Goal: Find specific page/section: Find specific page/section

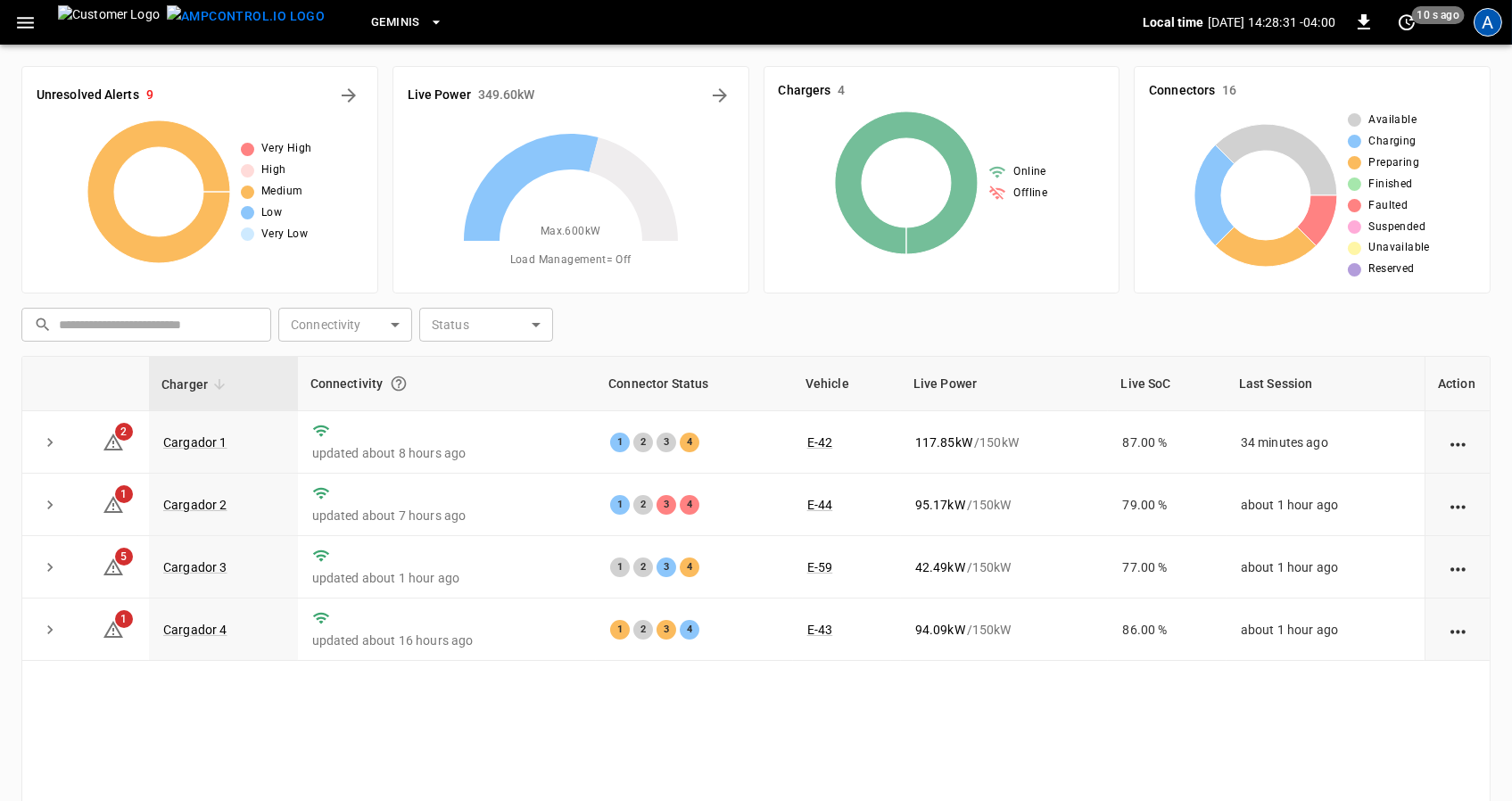
click at [1486, 25] on div "A" at bounding box center [1487, 22] width 28 height 28
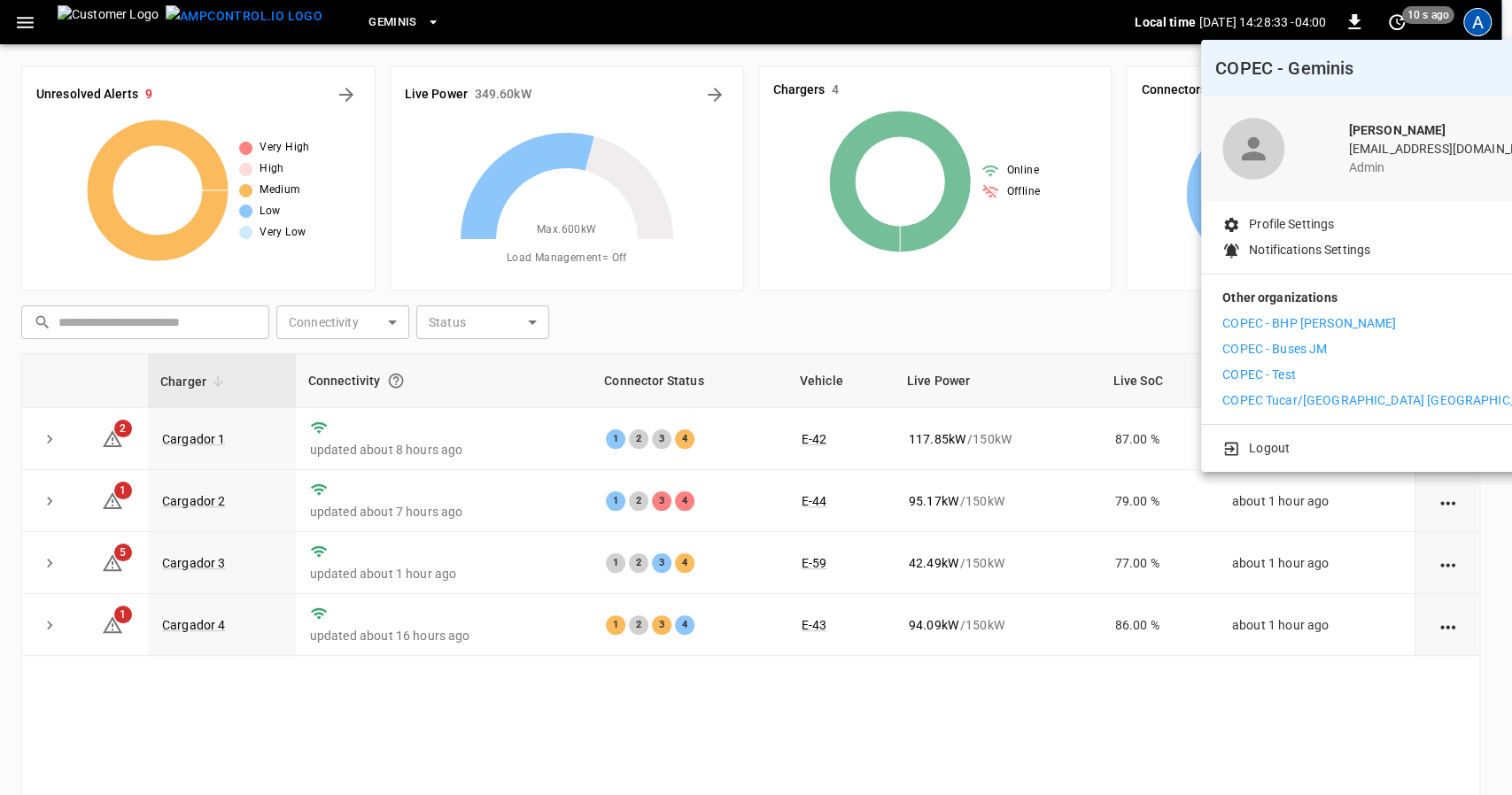
click at [1301, 373] on li "COPEC - Test" at bounding box center [1385, 375] width 326 height 19
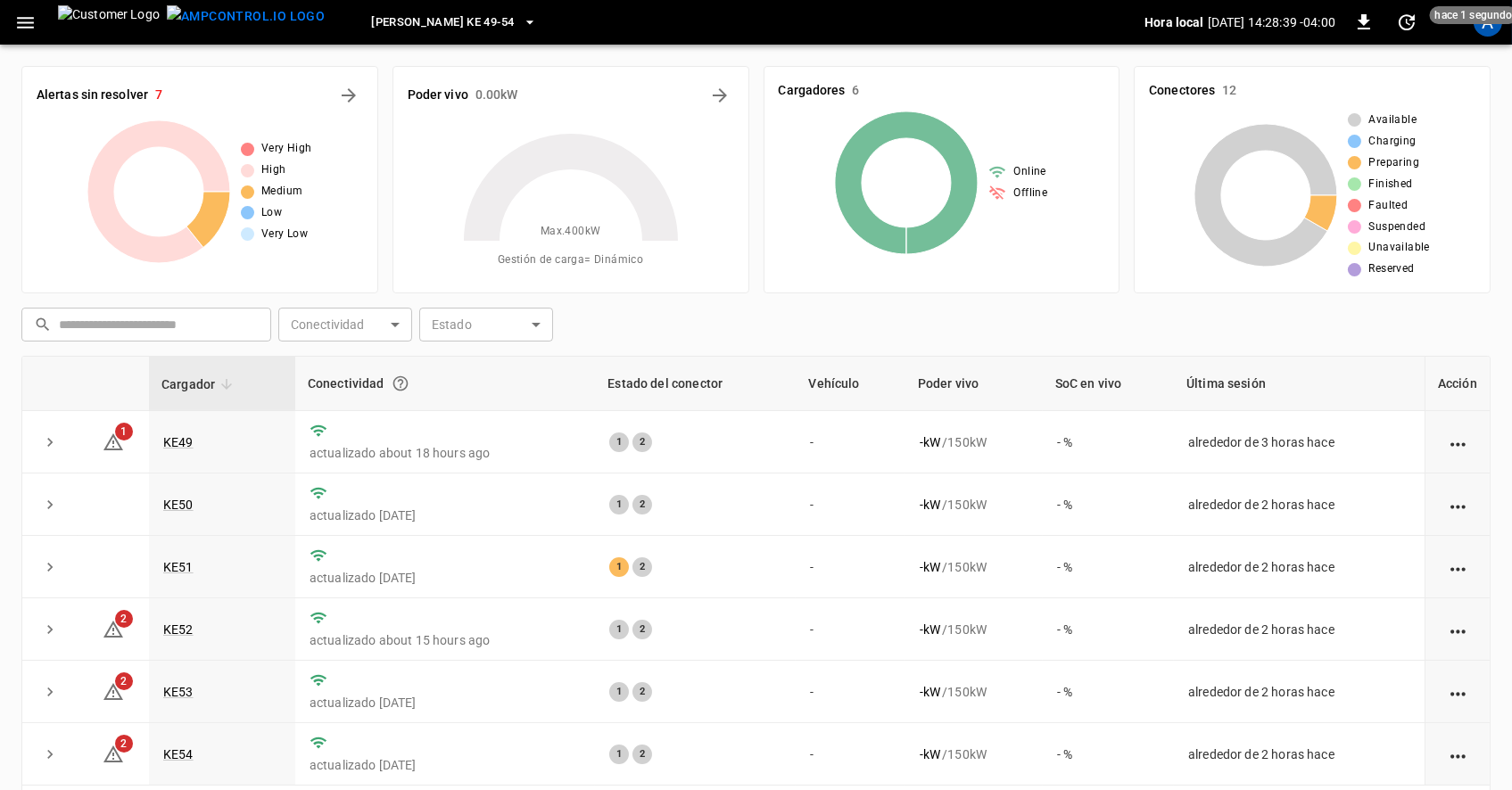
click at [403, 18] on button "Loza Colon KE 49-54" at bounding box center [454, 23] width 180 height 35
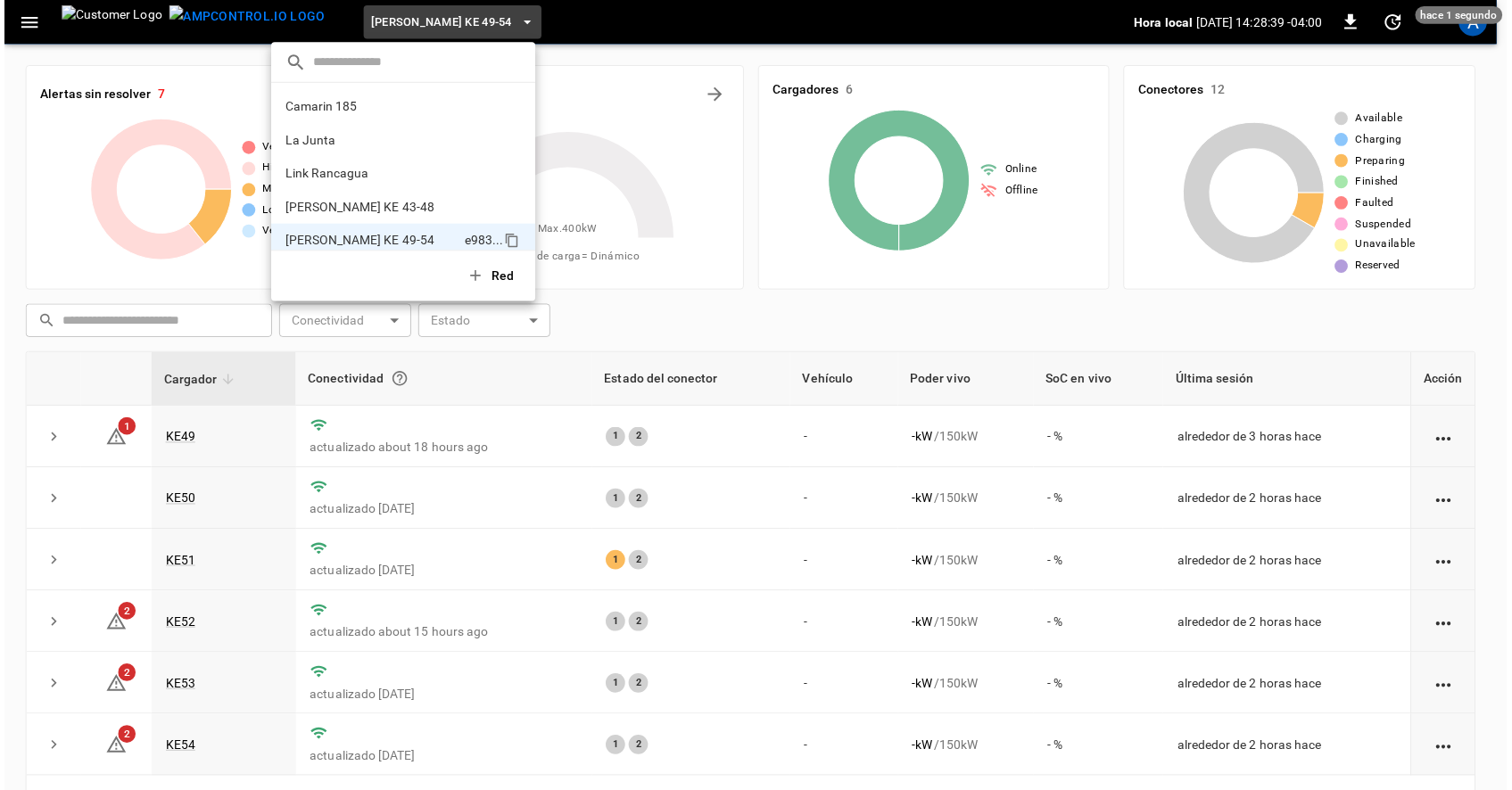
scroll to position [15, 0]
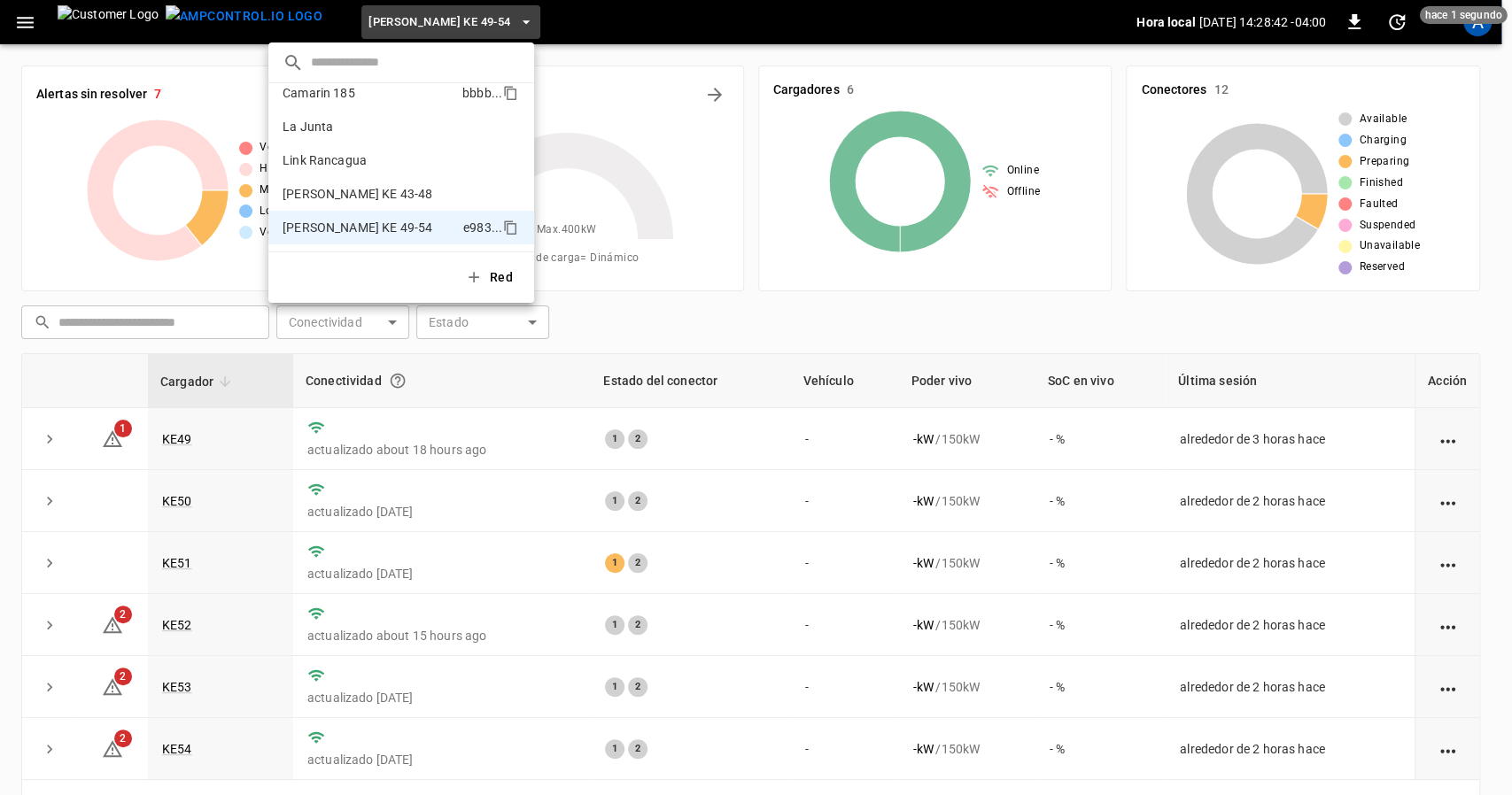
click at [375, 107] on li "Camarin 185 bbbb ..." at bounding box center [401, 92] width 266 height 33
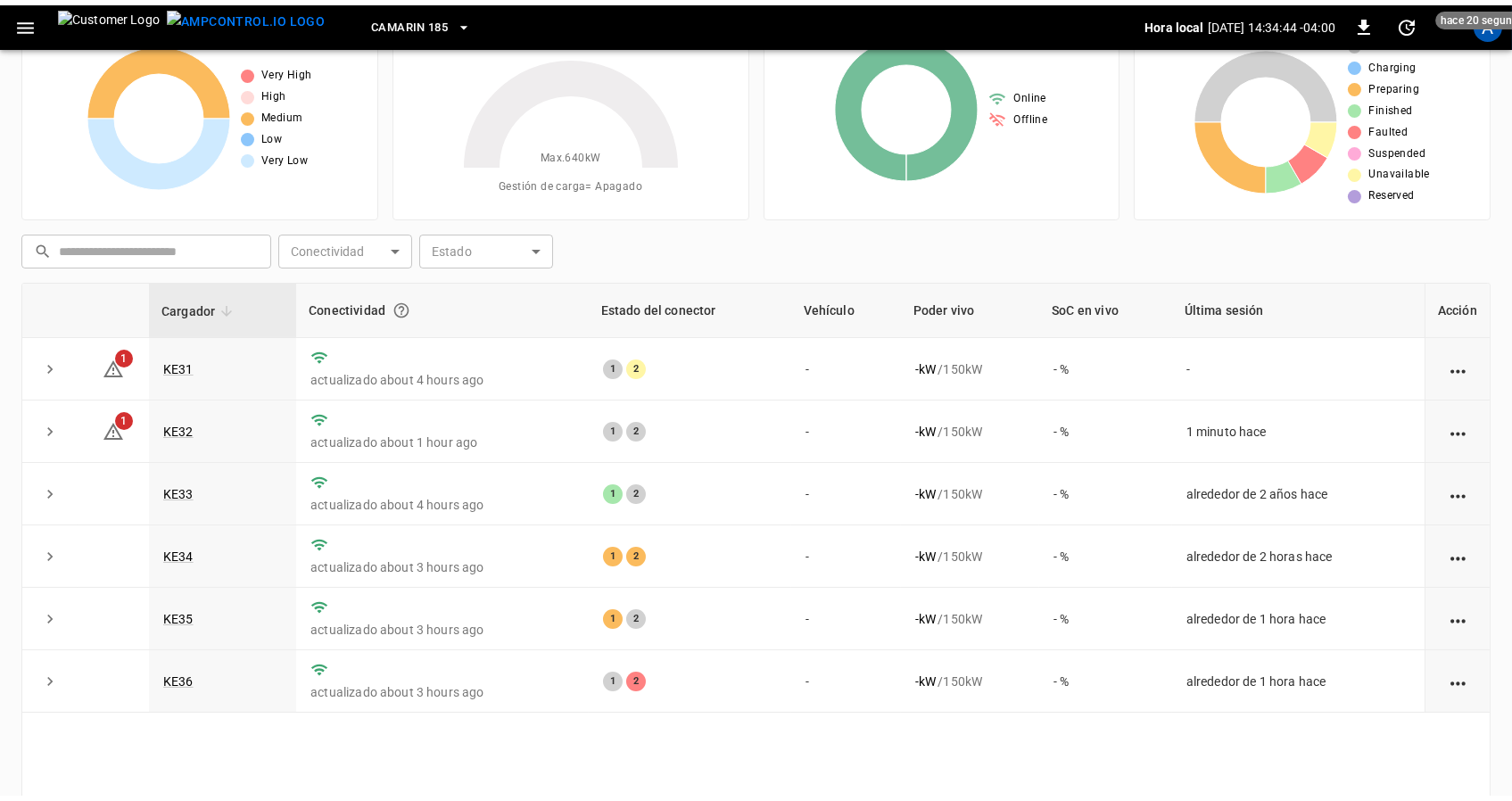
scroll to position [0, 0]
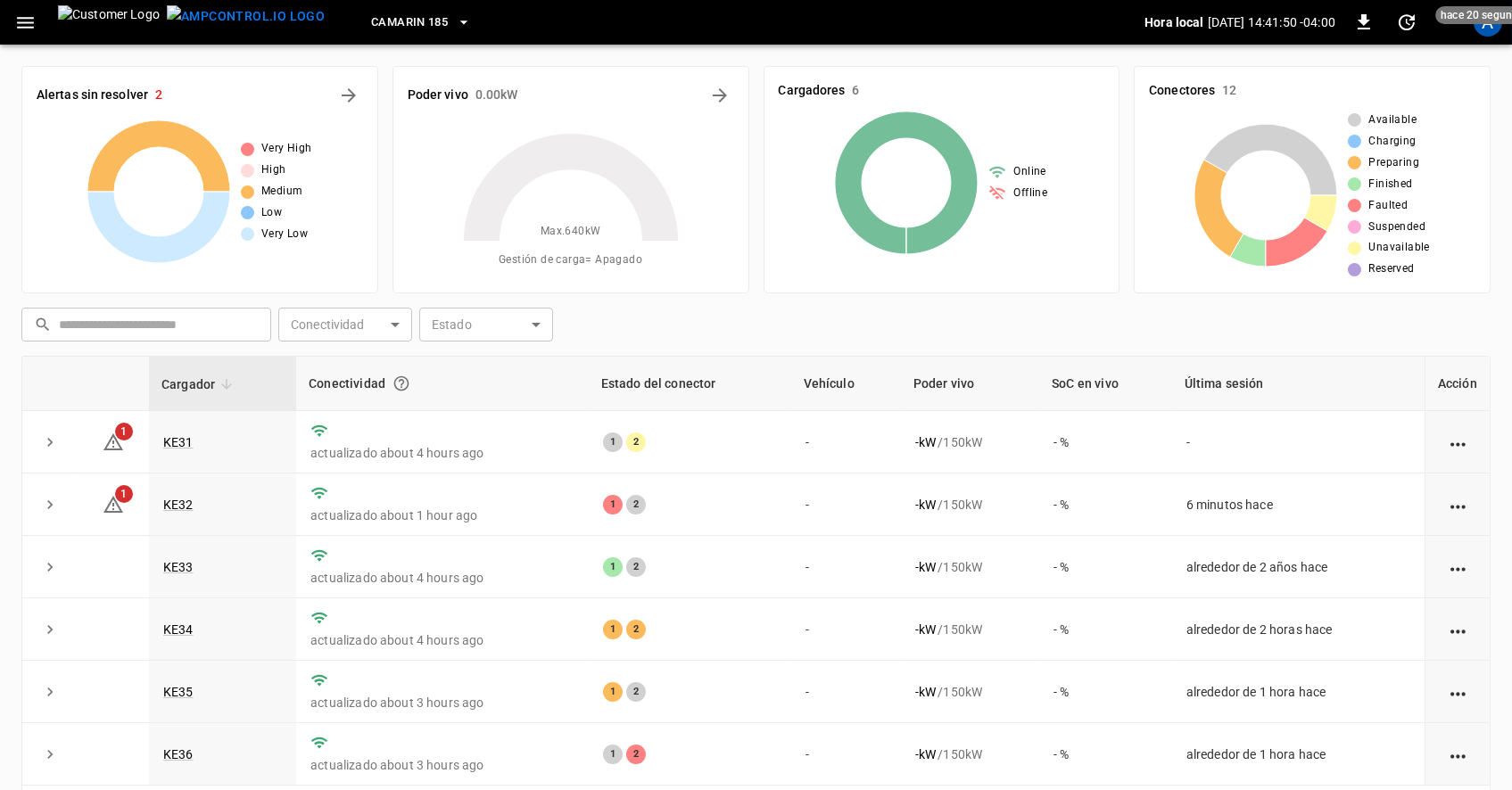
click at [386, 12] on div "Camarin 185" at bounding box center [741, 23] width 806 height 42
click at [371, 22] on span "Camarin 185" at bounding box center [410, 23] width 76 height 21
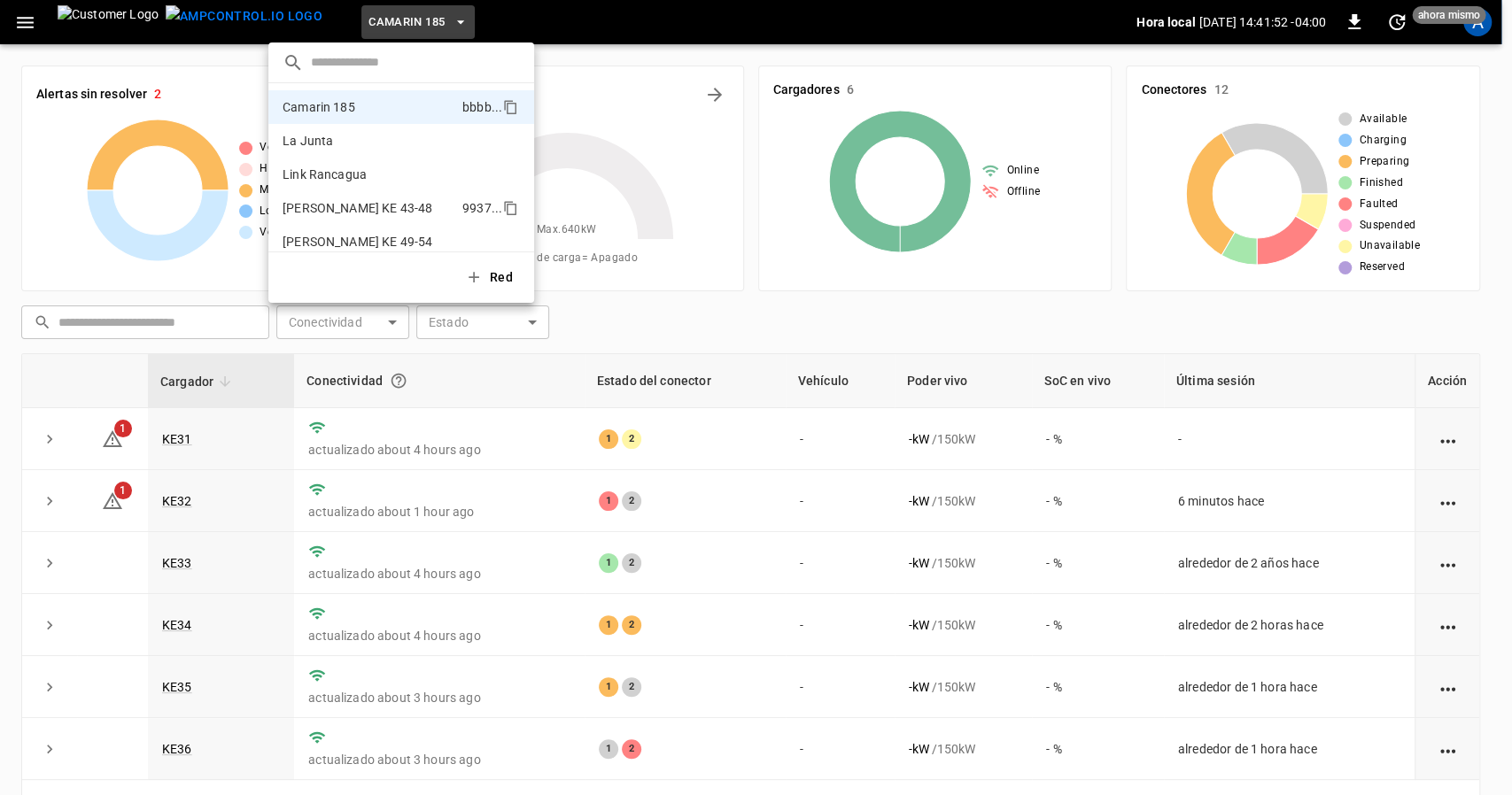
click at [382, 195] on li "Loza Colon KE 43-48 9937 ..." at bounding box center [401, 208] width 266 height 33
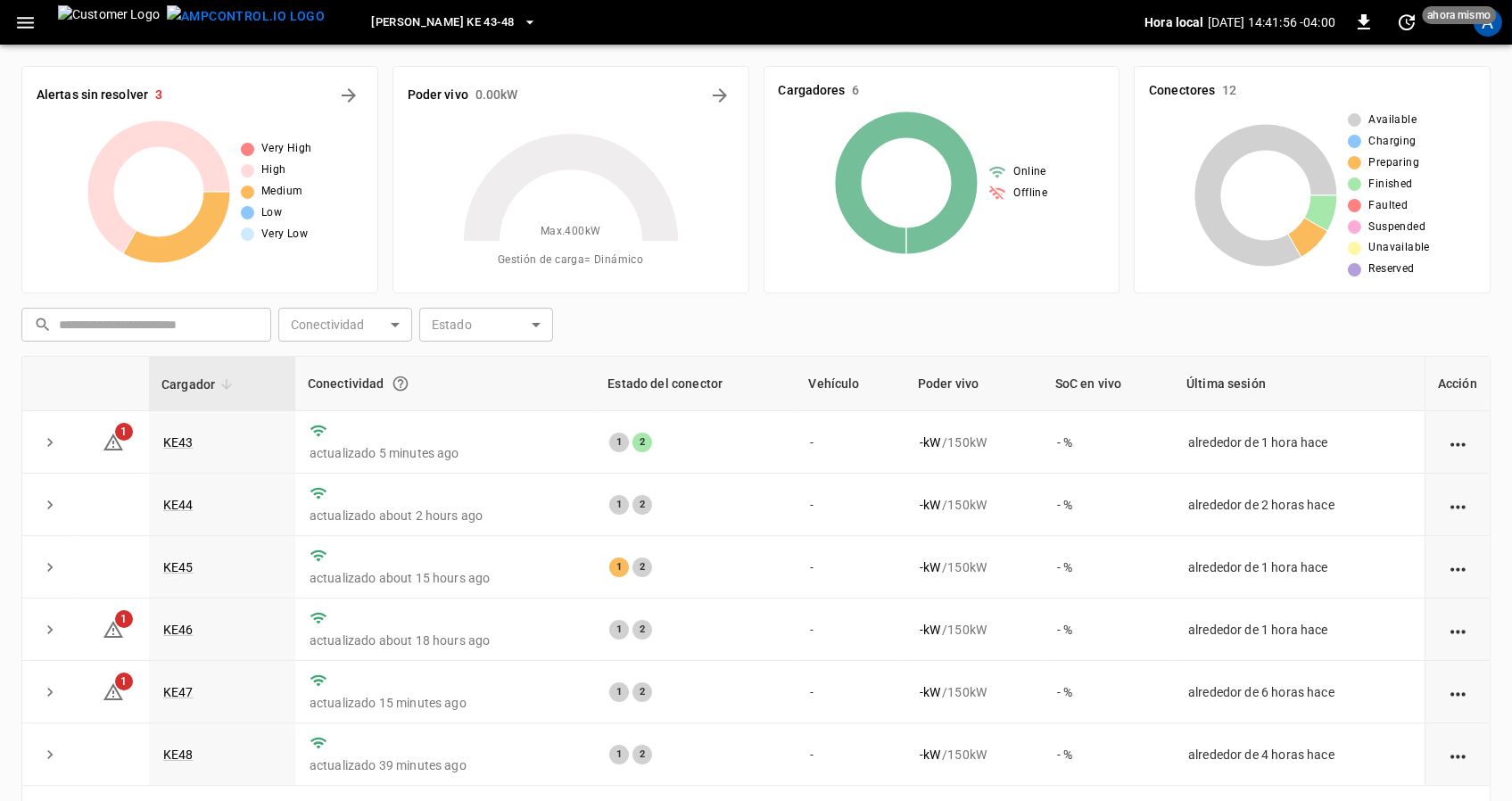
click at [371, 25] on span "Loza Colon KE 43-48" at bounding box center [442, 23] width 143 height 21
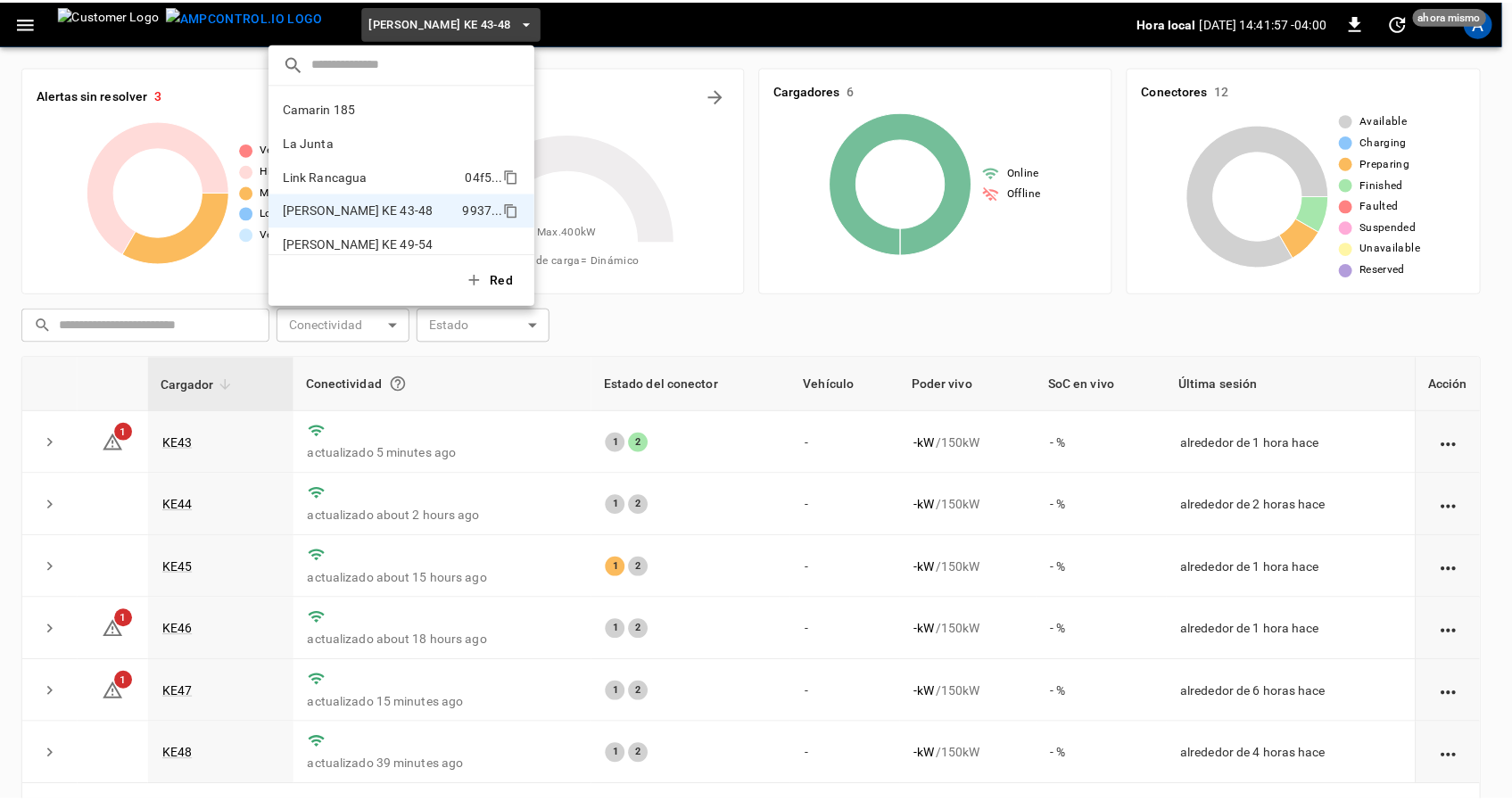
scroll to position [15, 0]
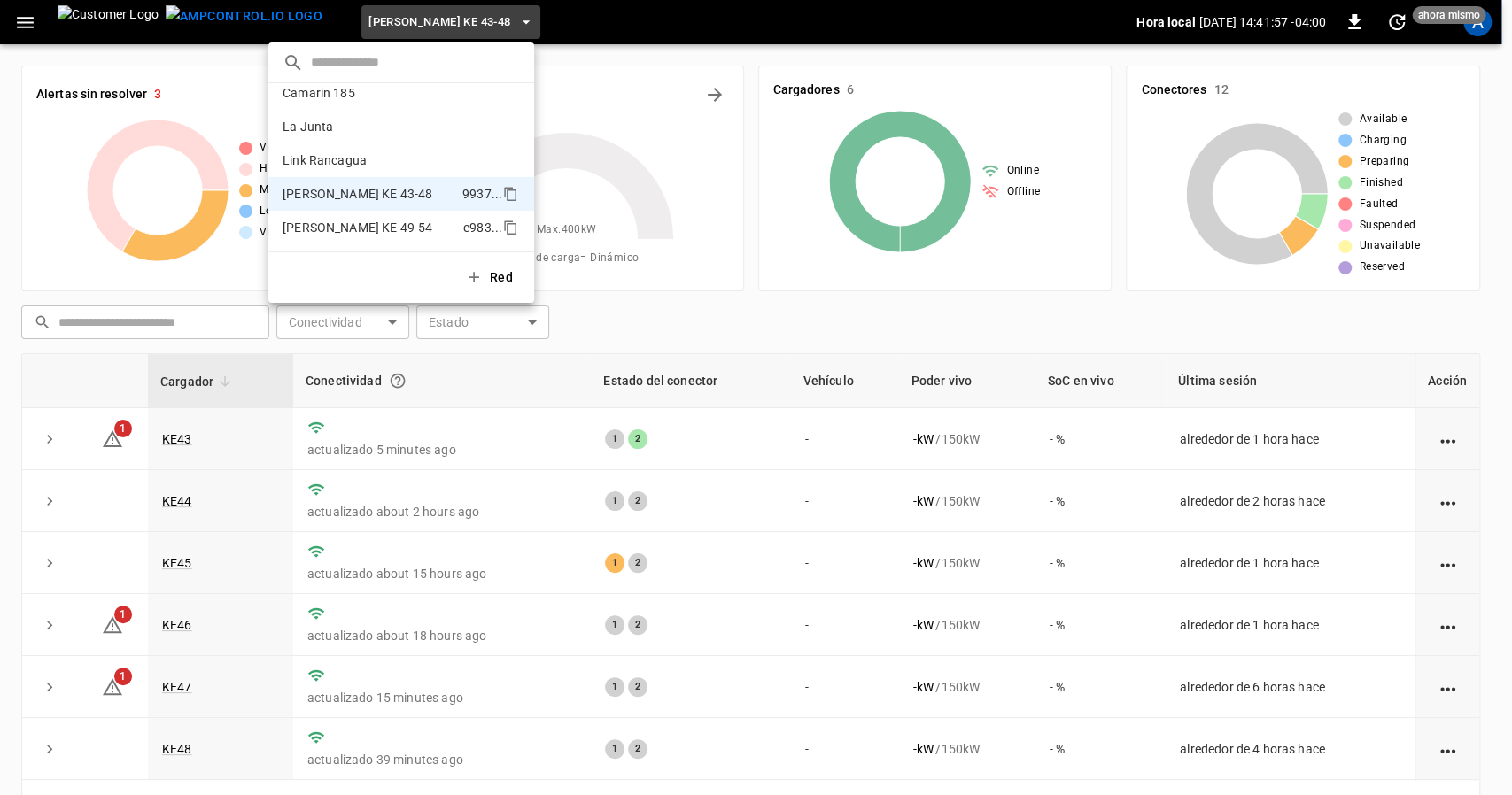
click at [404, 217] on li "Loza Colon KE 49-54 e983 ..." at bounding box center [401, 227] width 266 height 33
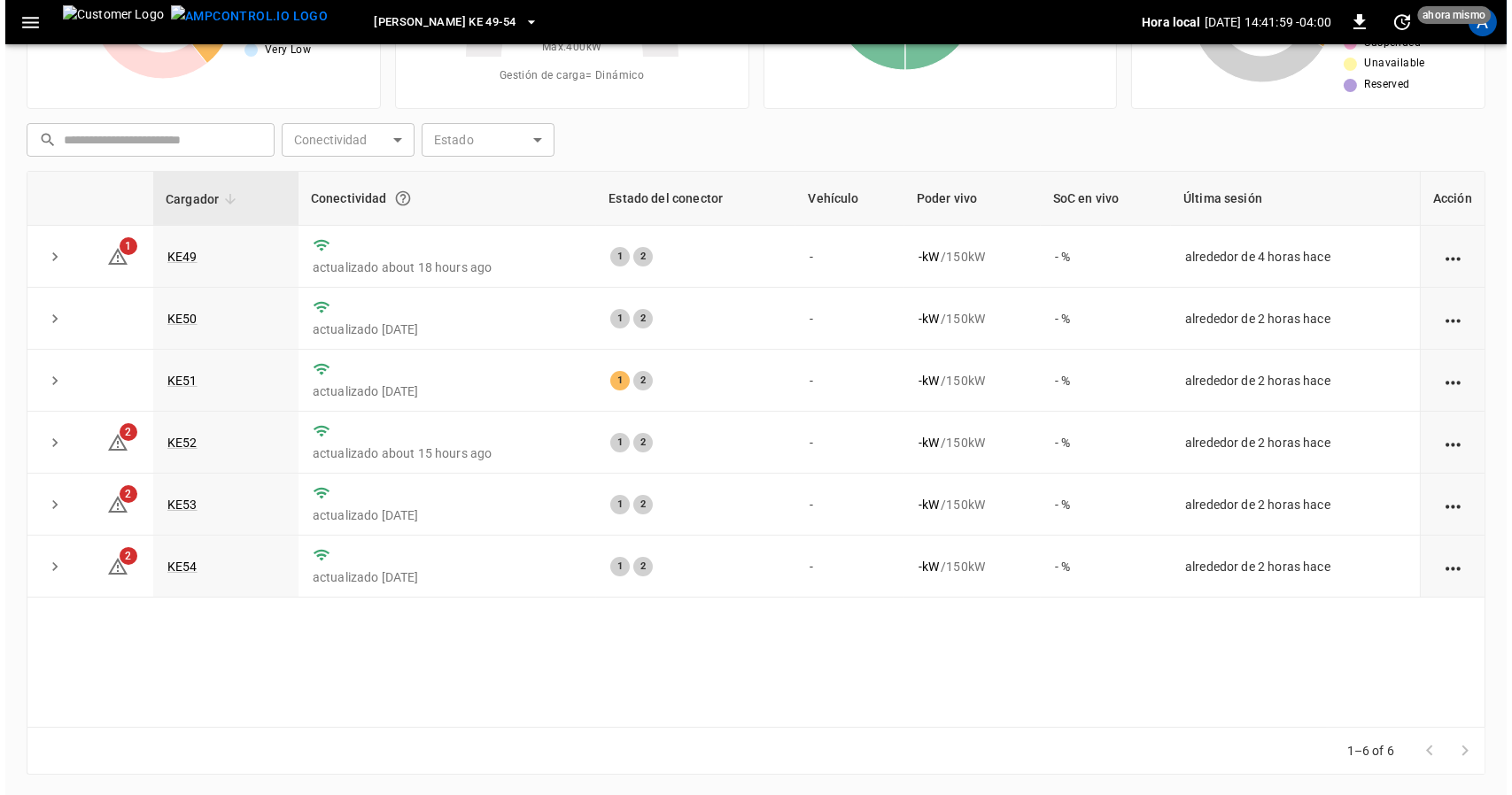
scroll to position [0, 0]
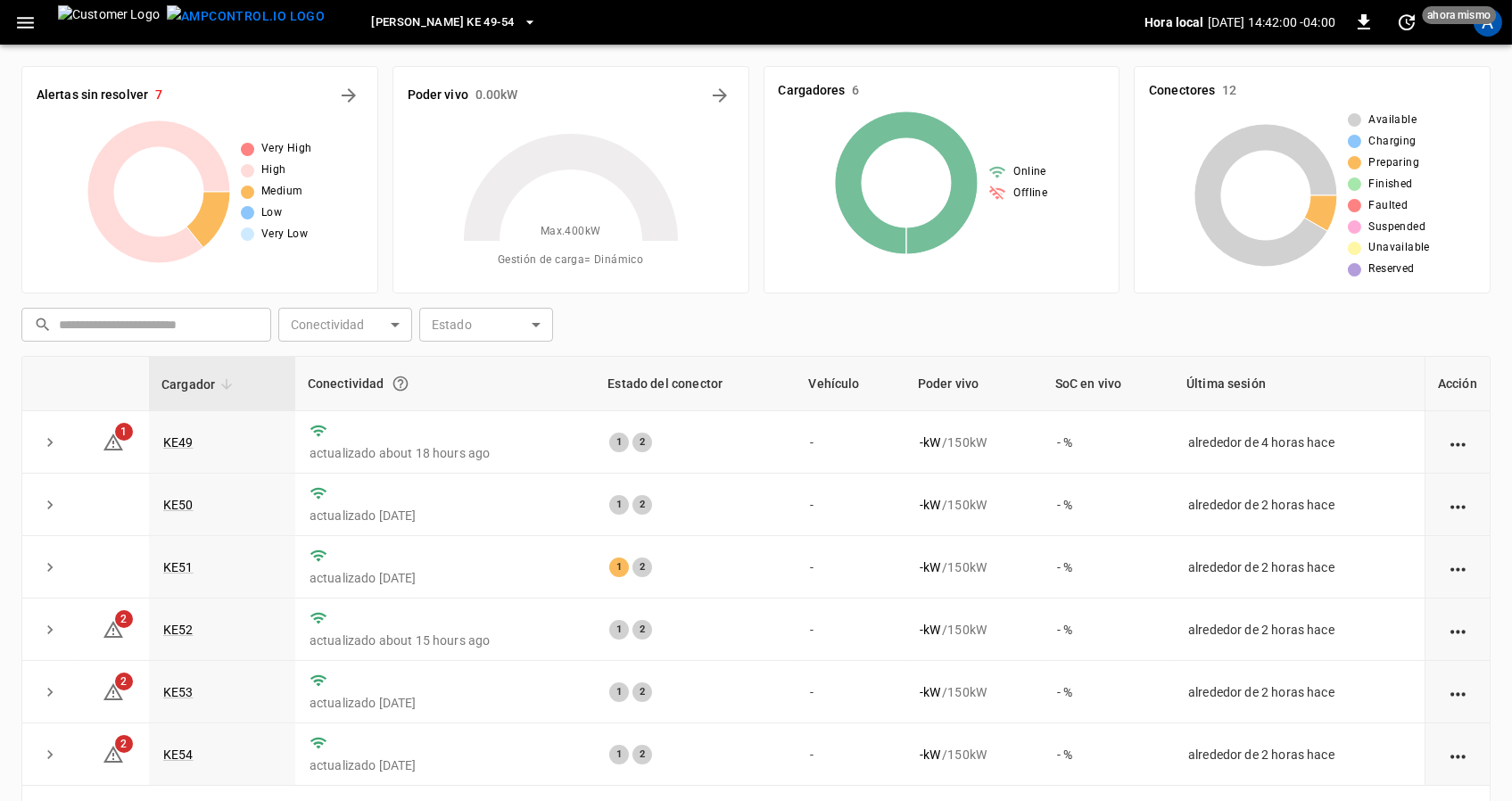
click at [394, 25] on span "Loza Colon KE 49-54" at bounding box center [442, 23] width 143 height 21
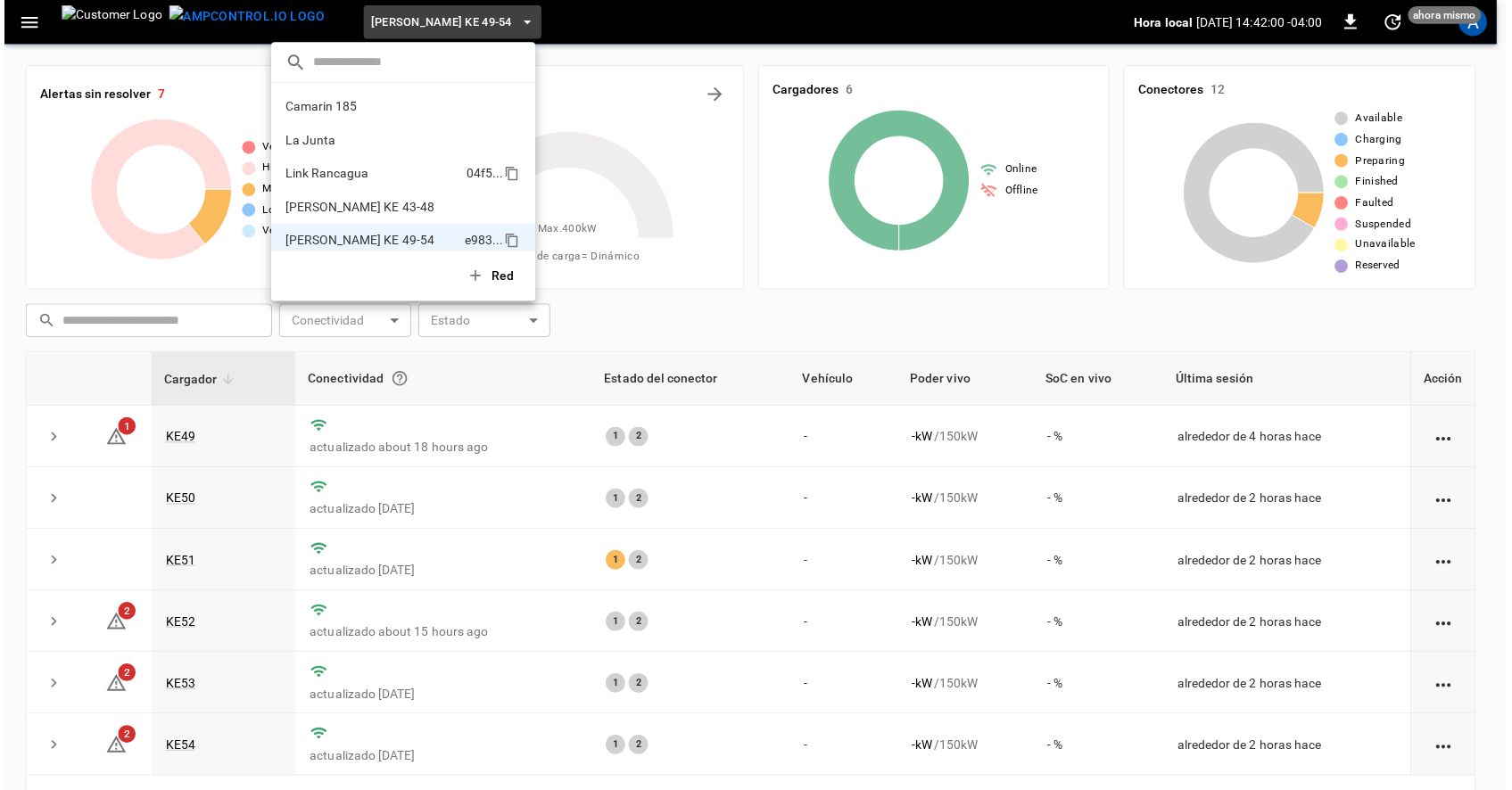
scroll to position [15, 0]
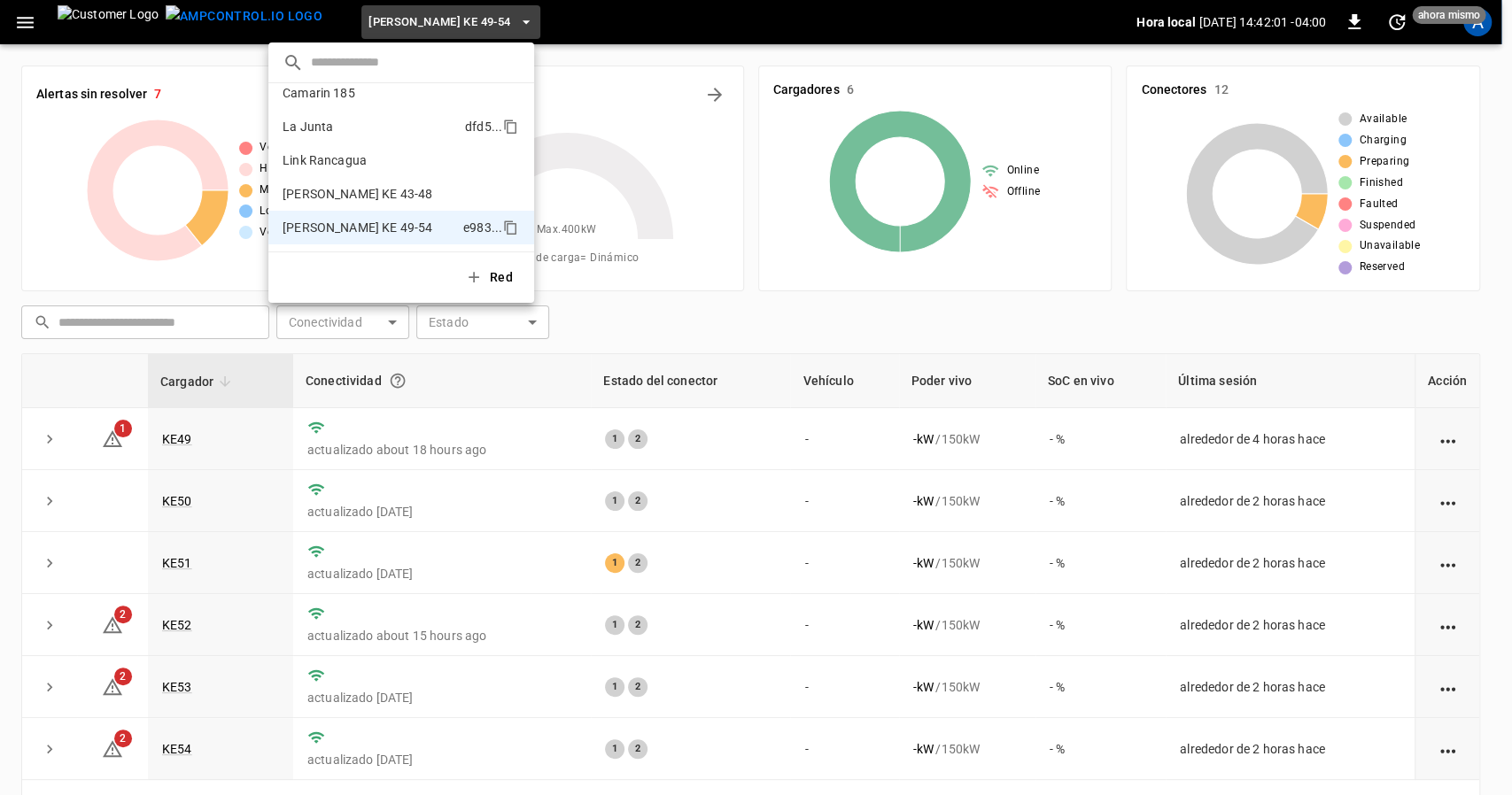
click at [381, 133] on li "La Junta dfd5 ..." at bounding box center [401, 126] width 266 height 33
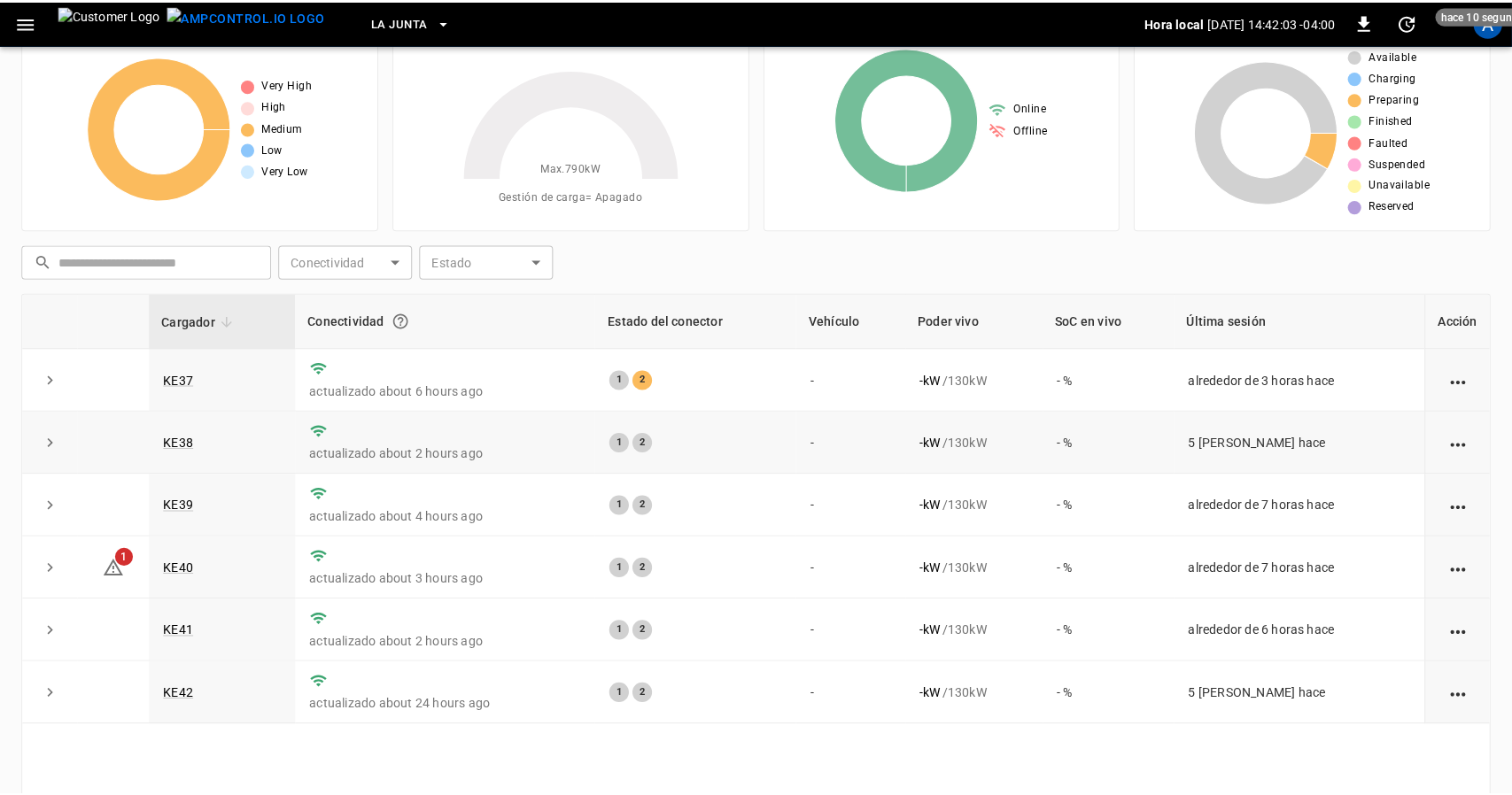
scroll to position [0, 0]
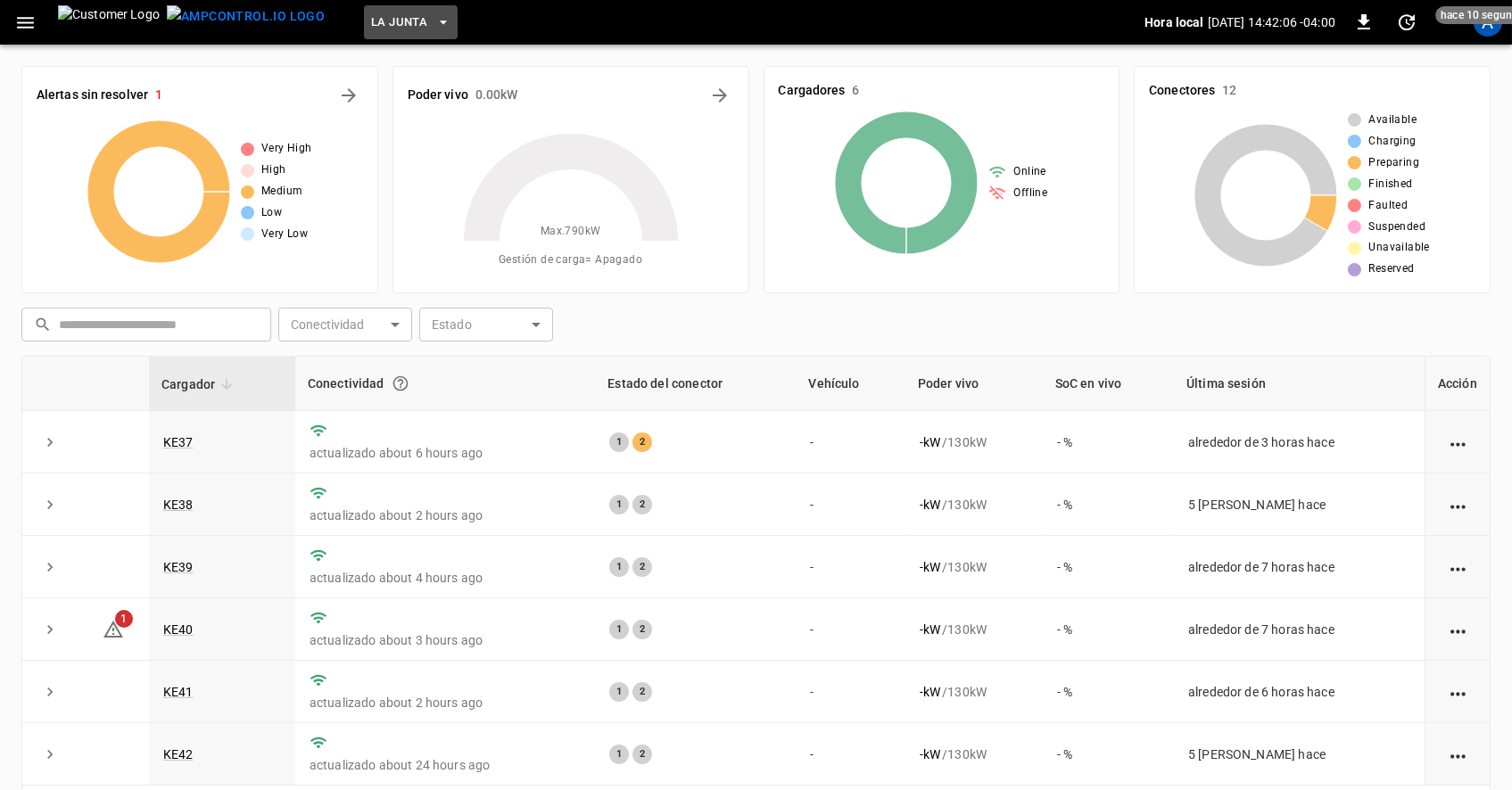
click at [371, 17] on span "La Junta" at bounding box center [400, 23] width 56 height 21
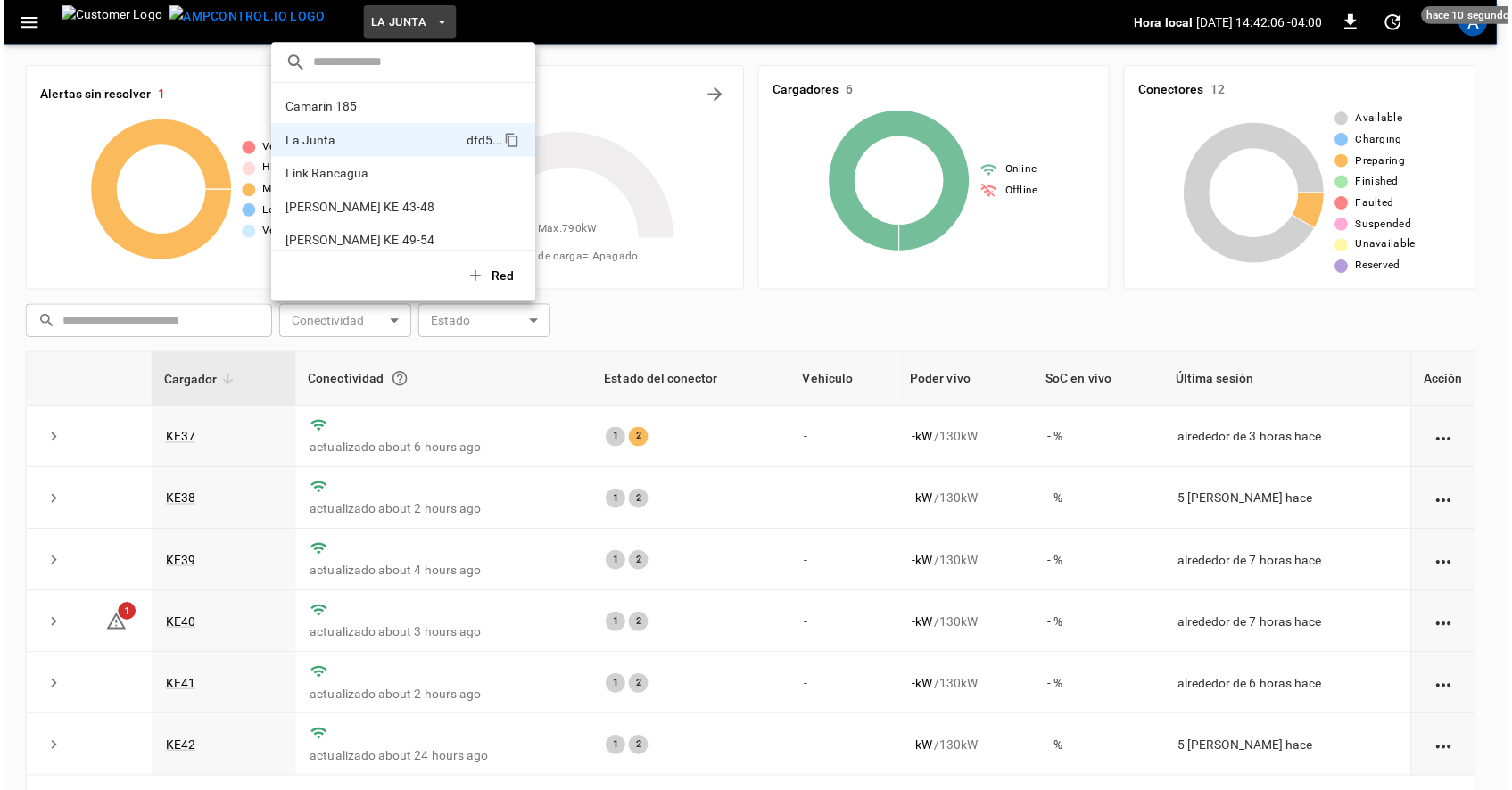
scroll to position [15, 0]
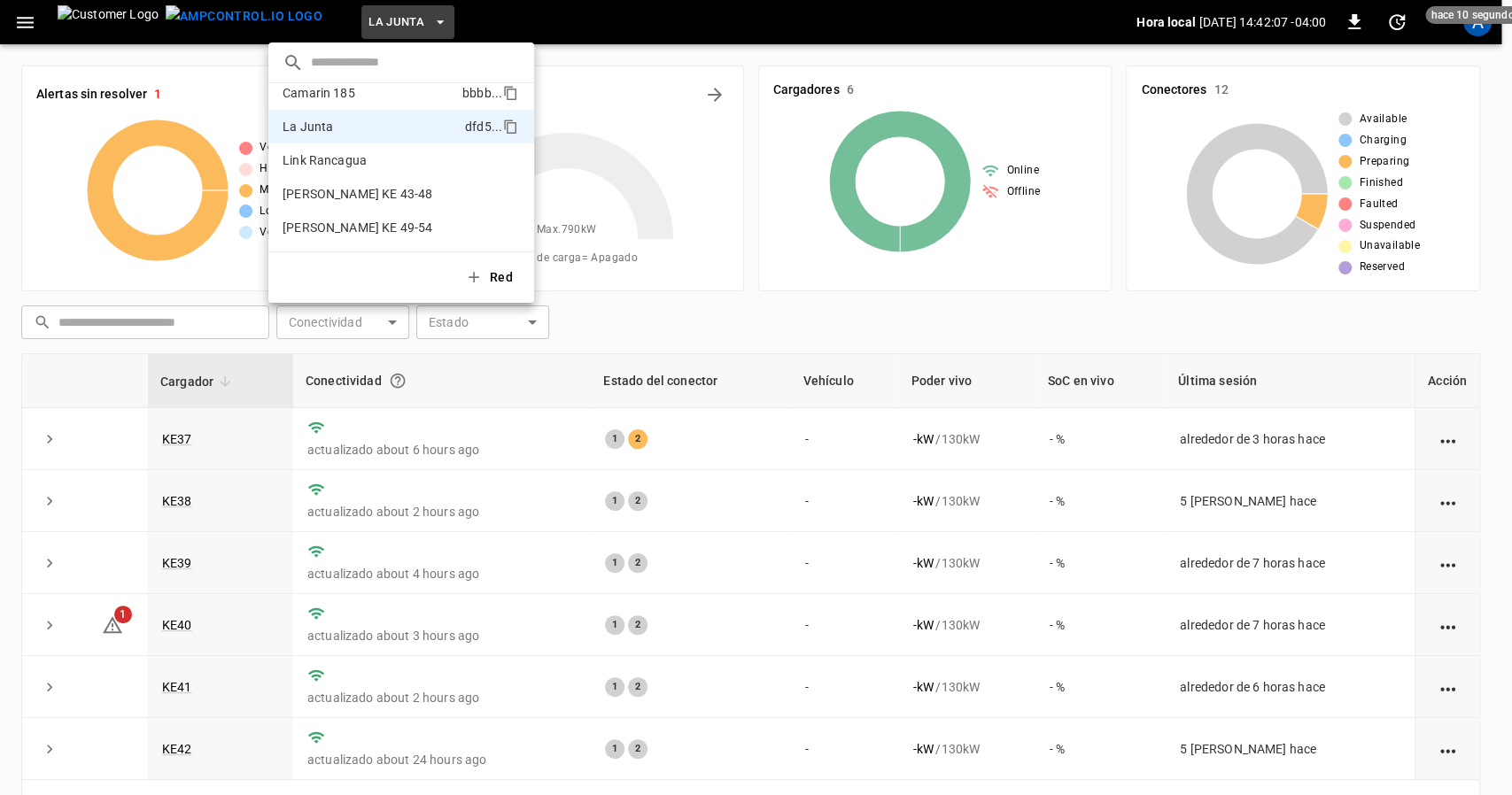
click at [321, 88] on p "Camarin 185" at bounding box center [319, 93] width 72 height 18
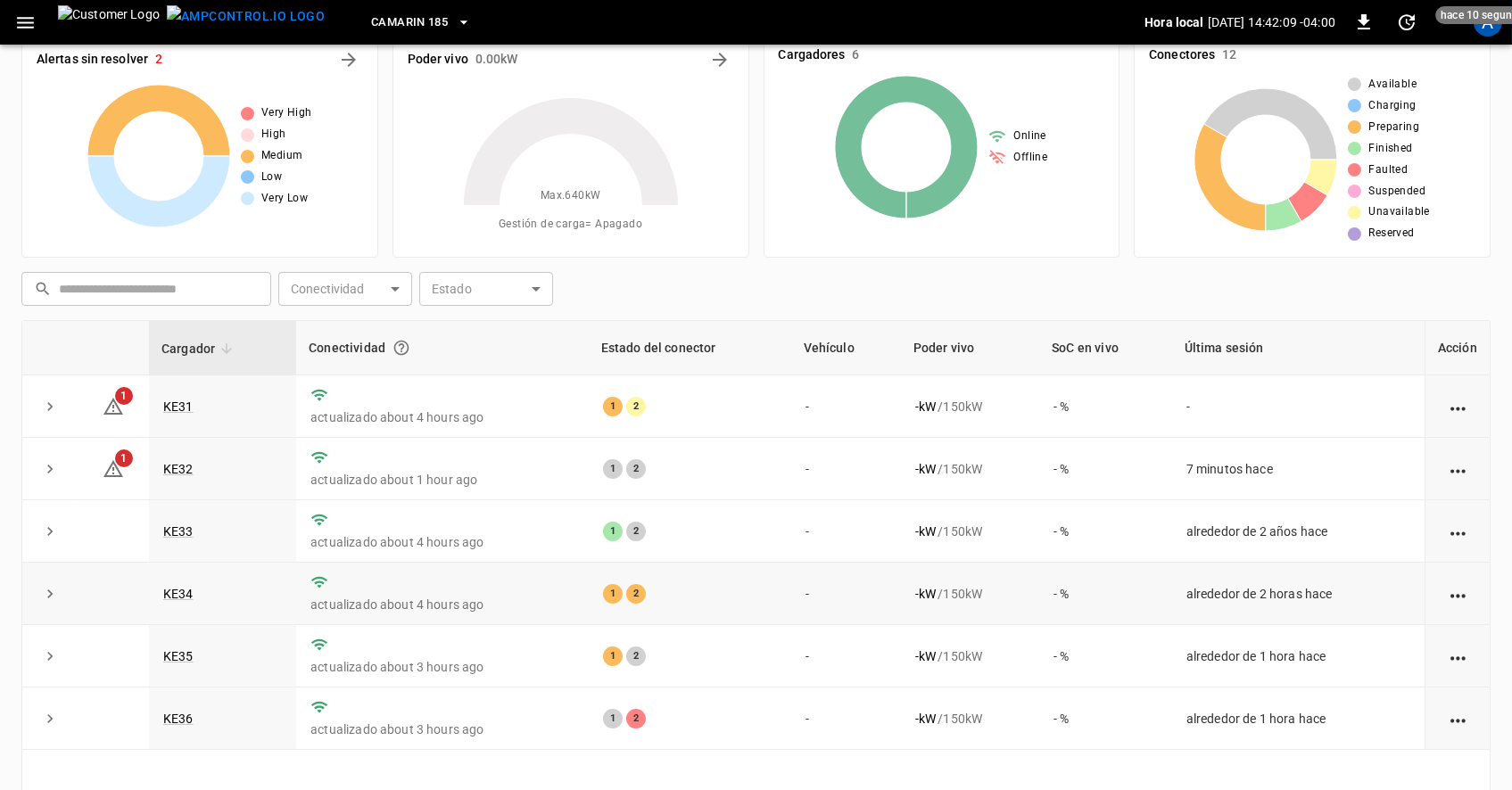
scroll to position [0, 0]
